Goal: Information Seeking & Learning: Understand process/instructions

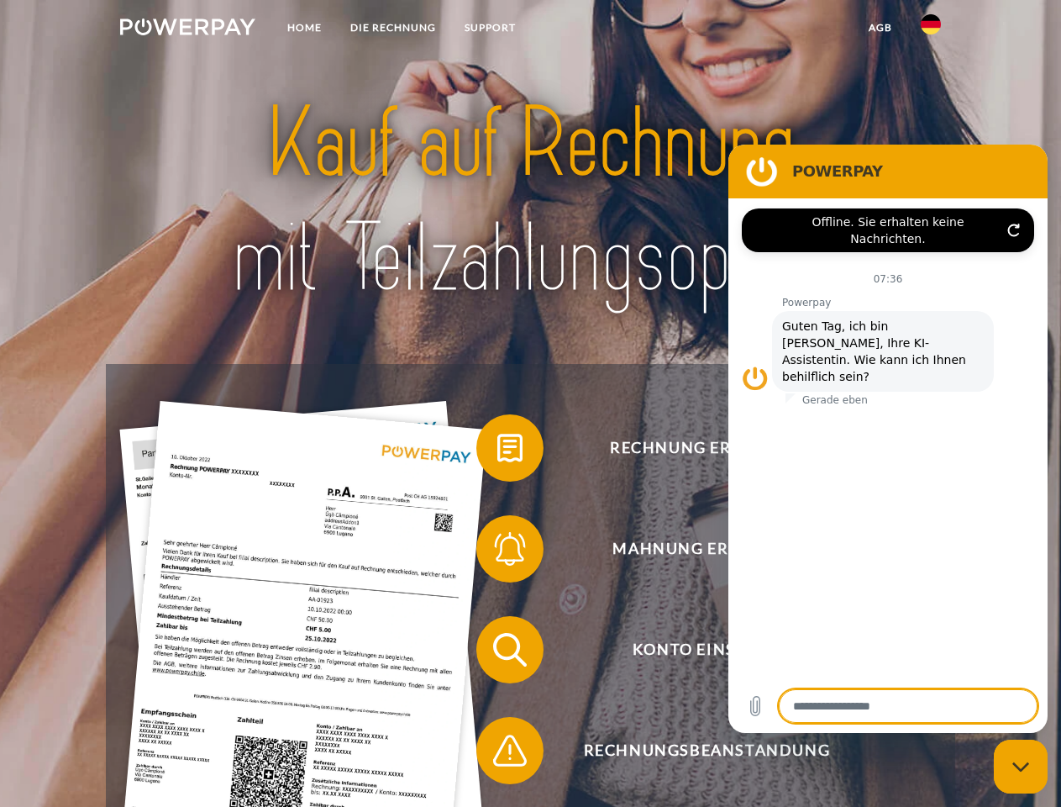
click at [187, 29] on img at bounding box center [187, 26] width 135 height 17
click at [931, 29] on img at bounding box center [931, 24] width 20 height 20
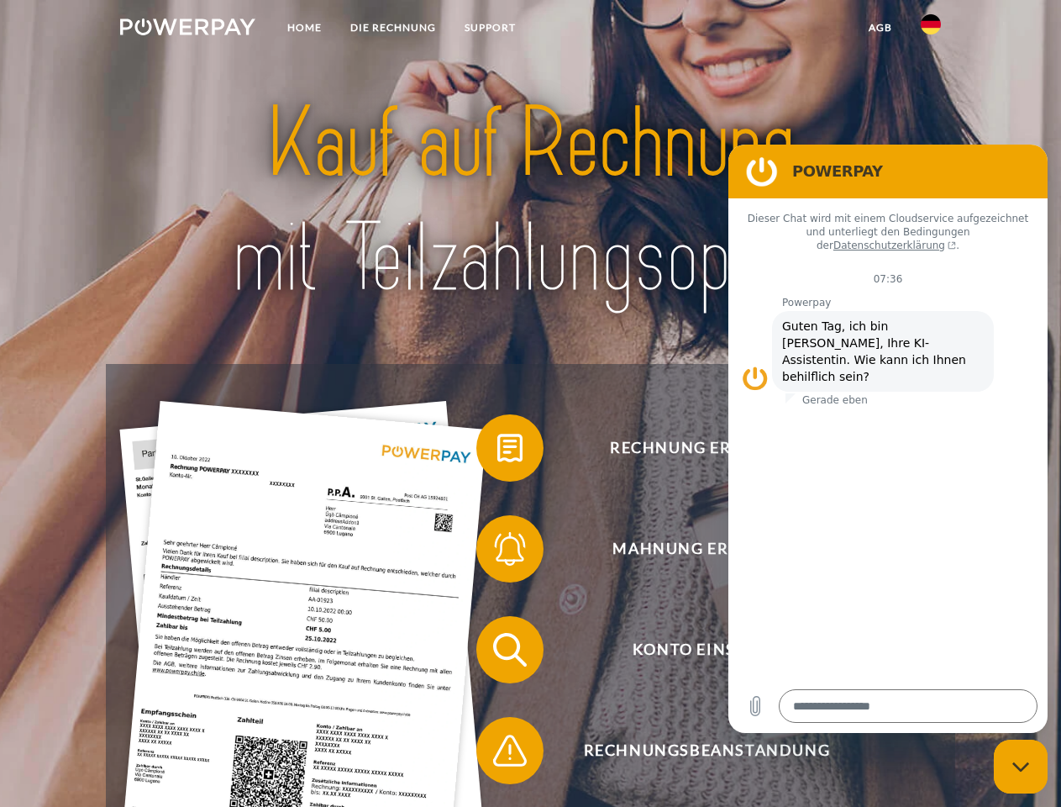
click at [880, 28] on link "agb" at bounding box center [881, 28] width 52 height 30
click at [497, 451] on span at bounding box center [485, 448] width 84 height 84
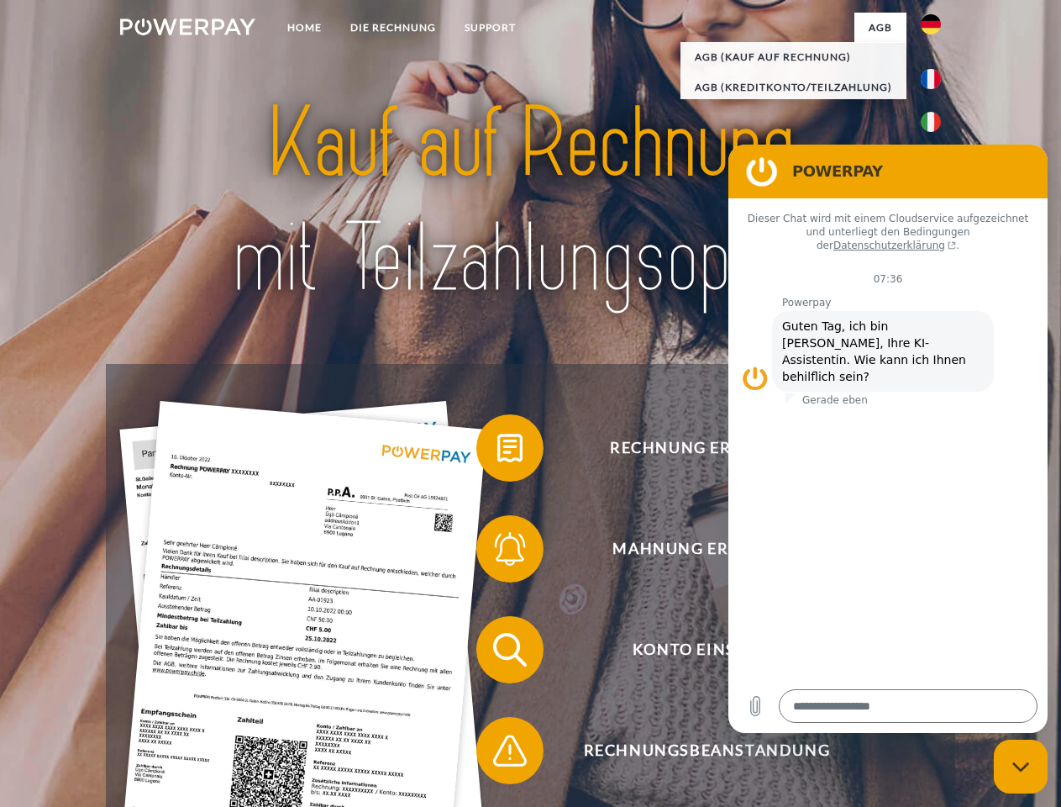
click at [497, 552] on span at bounding box center [485, 549] width 84 height 84
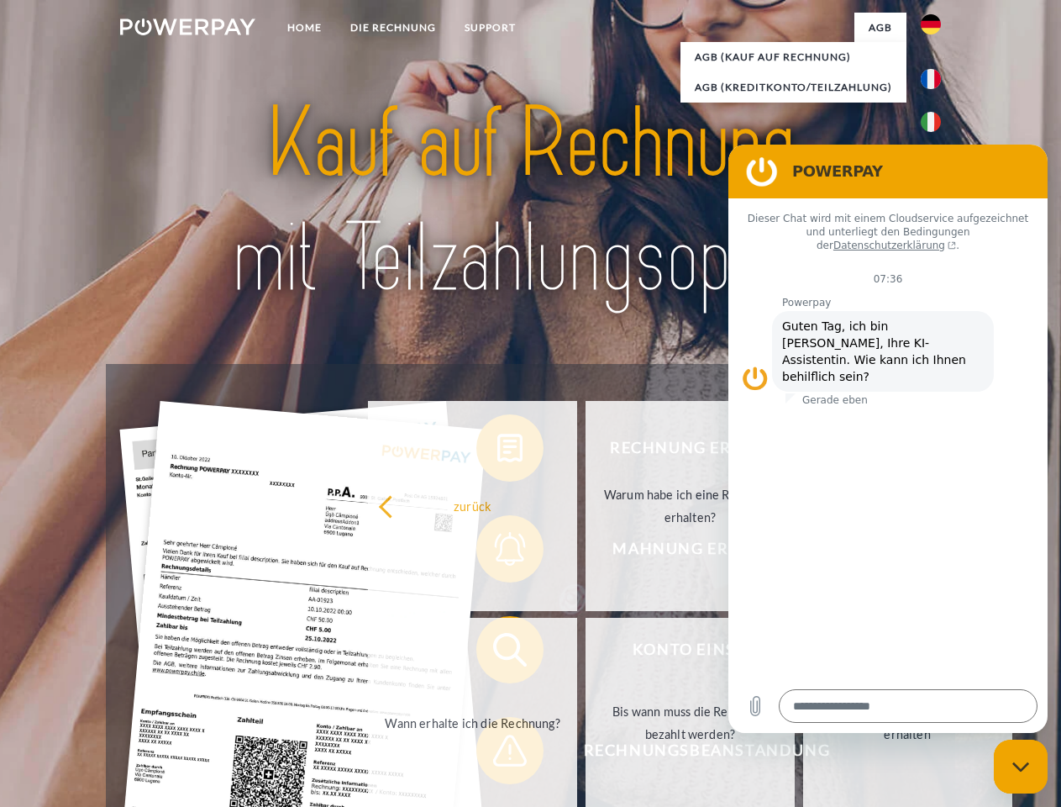
click at [586, 653] on link "Bis wann muss die Rechnung bezahlt werden?" at bounding box center [690, 723] width 209 height 210
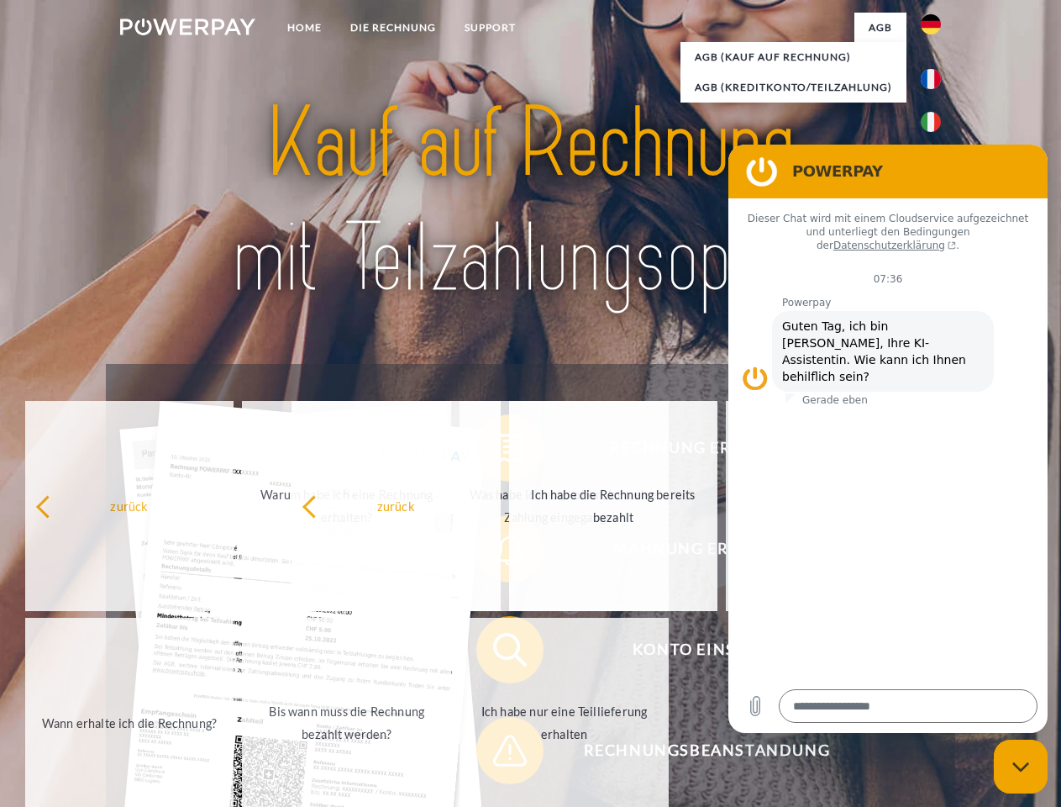
click at [497, 754] on span at bounding box center [485, 750] width 84 height 84
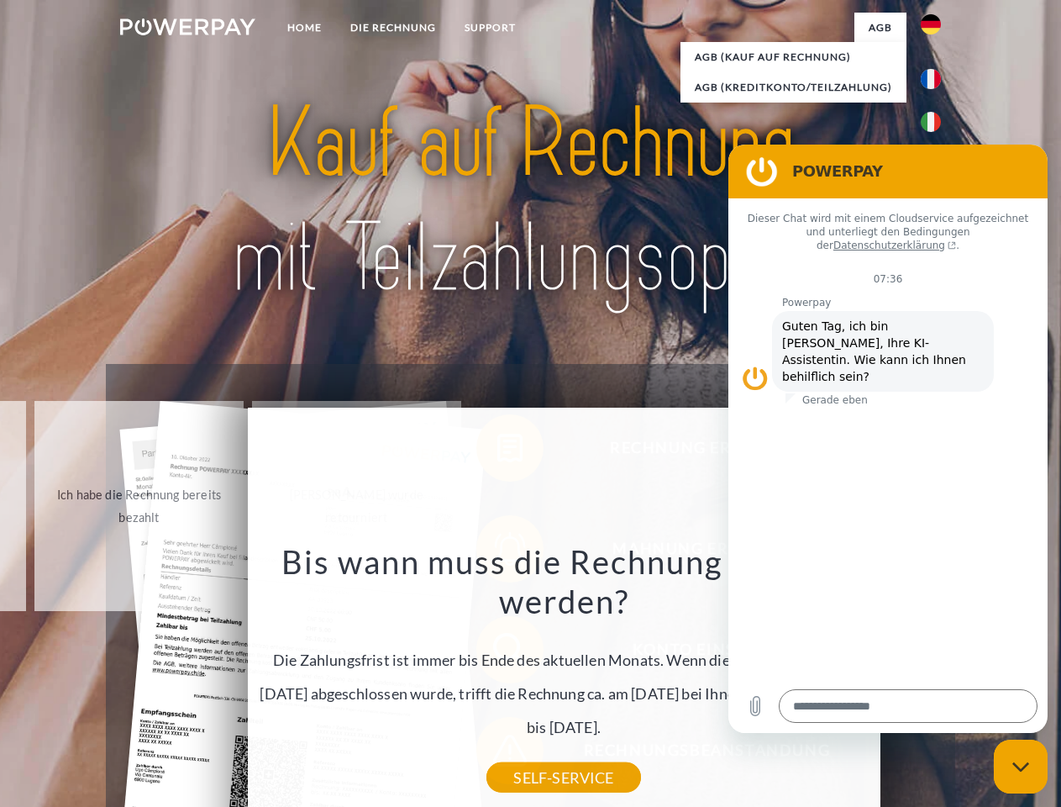
click at [1021, 766] on icon "Messaging-Fenster schließen" at bounding box center [1022, 766] width 18 height 11
type textarea "*"
